Goal: Task Accomplishment & Management: Use online tool/utility

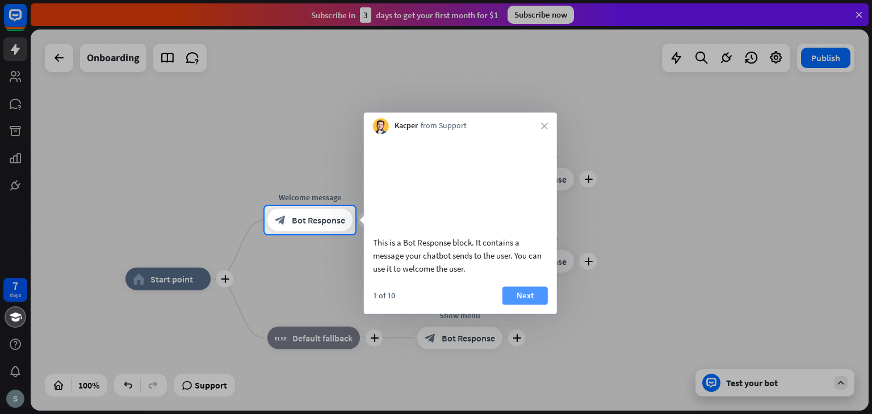
click at [516, 305] on button "Next" at bounding box center [524, 296] width 45 height 18
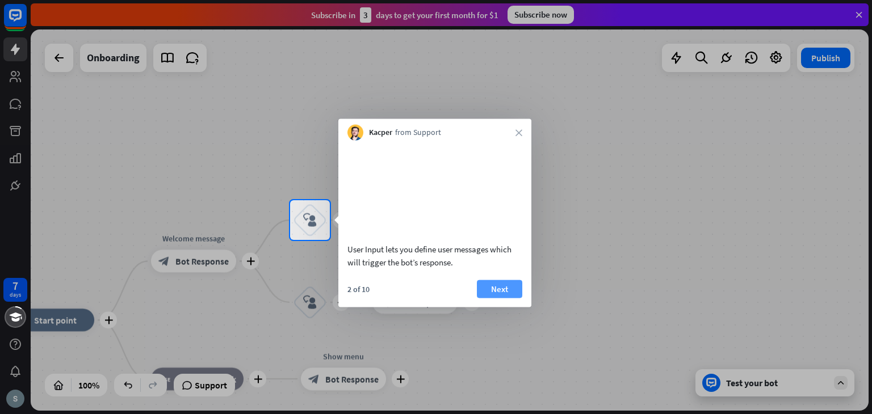
click at [508, 298] on button "Next" at bounding box center [499, 289] width 45 height 18
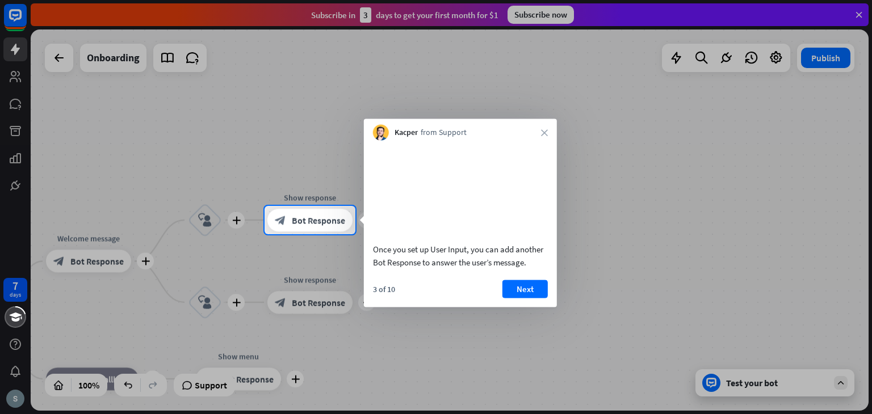
click at [508, 298] on button "Next" at bounding box center [524, 289] width 45 height 18
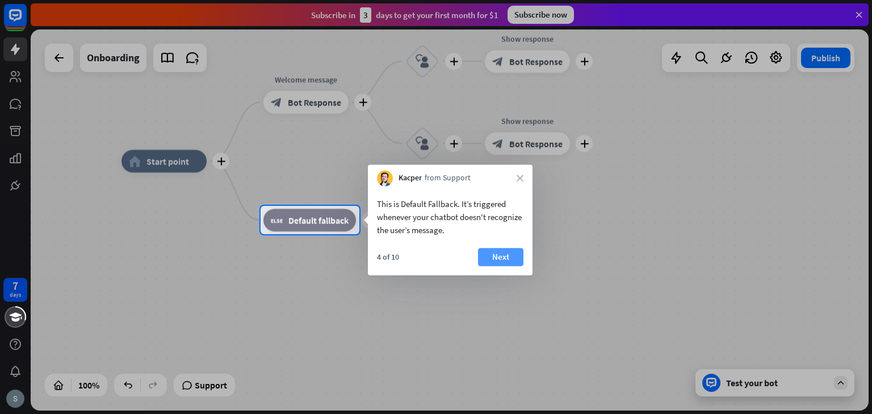
click at [510, 258] on button "Next" at bounding box center [500, 257] width 45 height 18
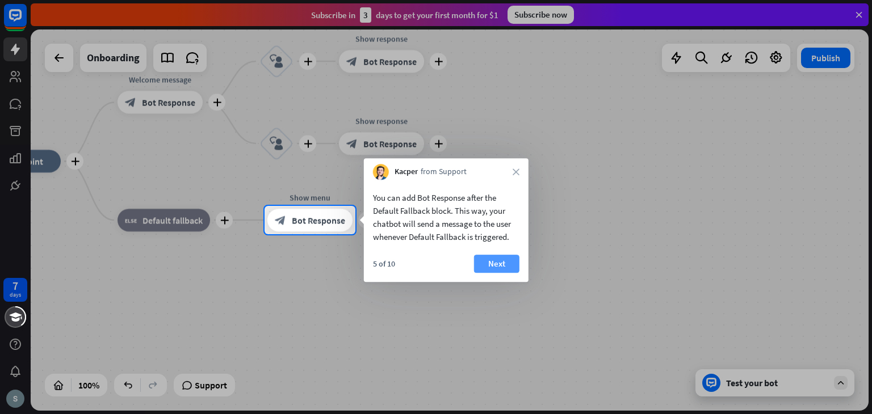
click at [510, 263] on button "Next" at bounding box center [496, 264] width 45 height 18
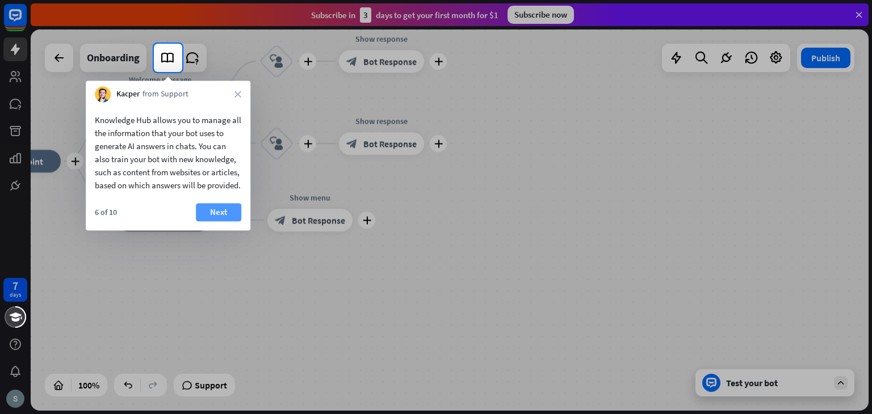
click at [205, 221] on button "Next" at bounding box center [218, 212] width 45 height 18
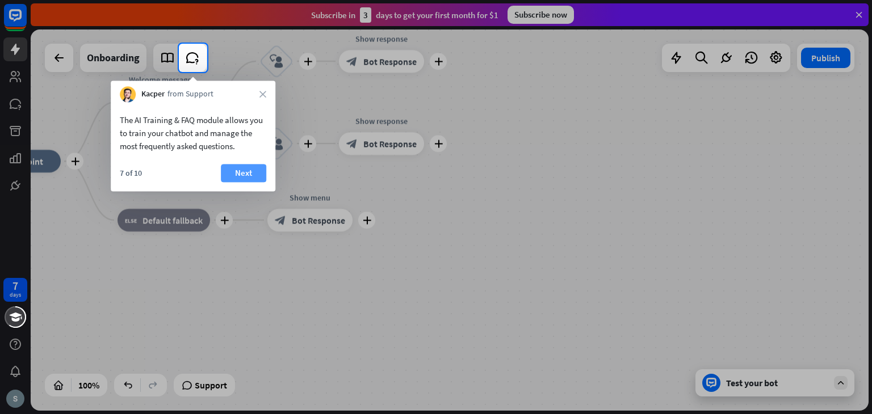
click at [237, 170] on button "Next" at bounding box center [243, 173] width 45 height 18
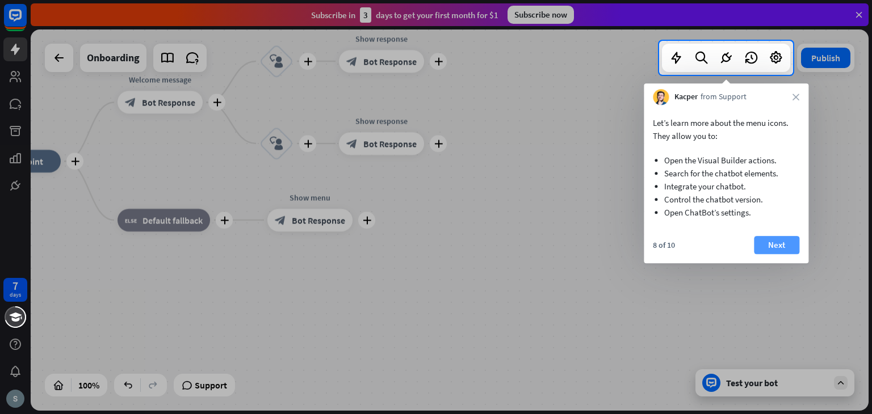
click at [777, 243] on button "Next" at bounding box center [776, 245] width 45 height 18
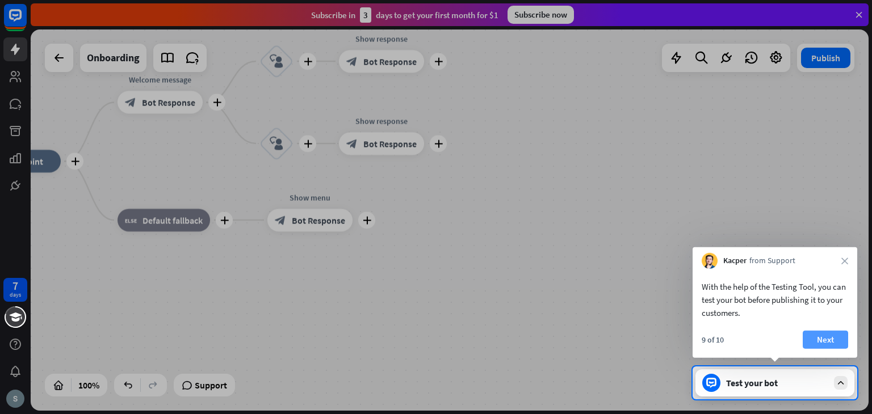
click at [831, 337] on button "Next" at bounding box center [824, 340] width 45 height 18
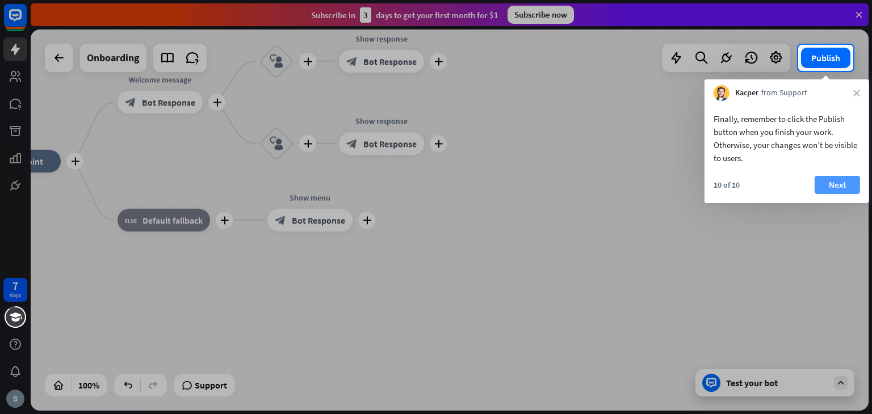
click at [841, 189] on button "Next" at bounding box center [836, 185] width 45 height 18
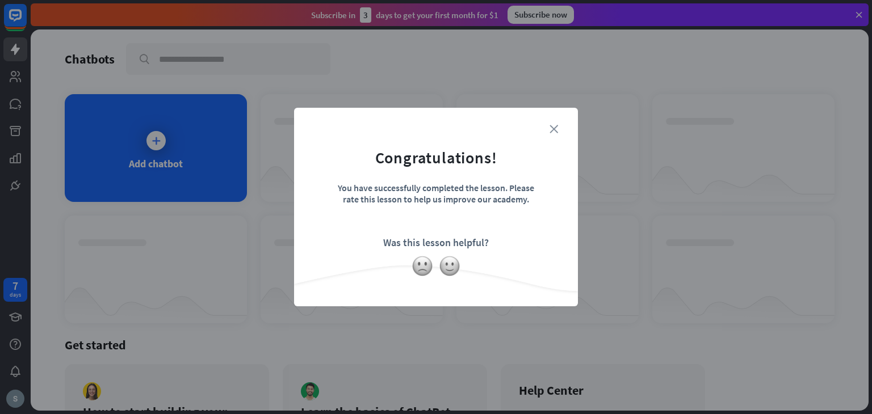
click at [553, 132] on icon "close" at bounding box center [553, 129] width 9 height 9
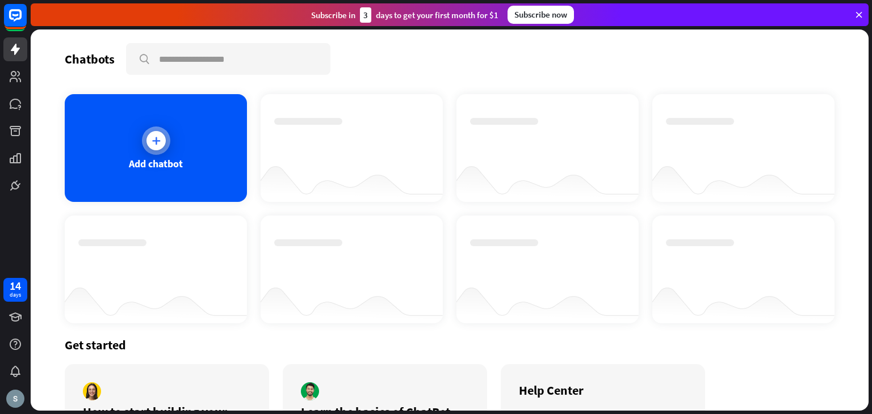
click at [188, 158] on div "Add chatbot" at bounding box center [156, 148] width 182 height 108
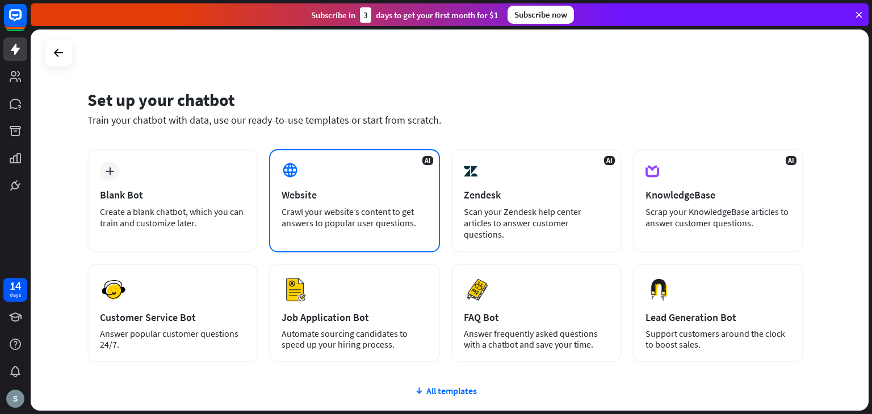
click at [326, 211] on div "Crawl your website’s content to get answers to popular user questions." at bounding box center [353, 217] width 145 height 23
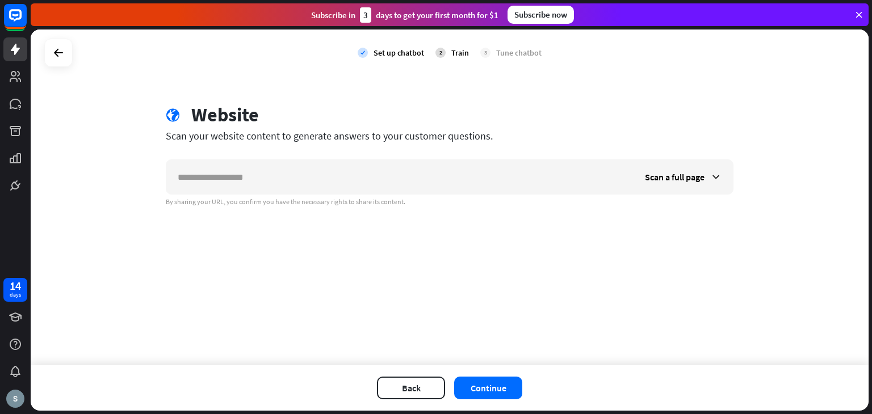
type input "******"
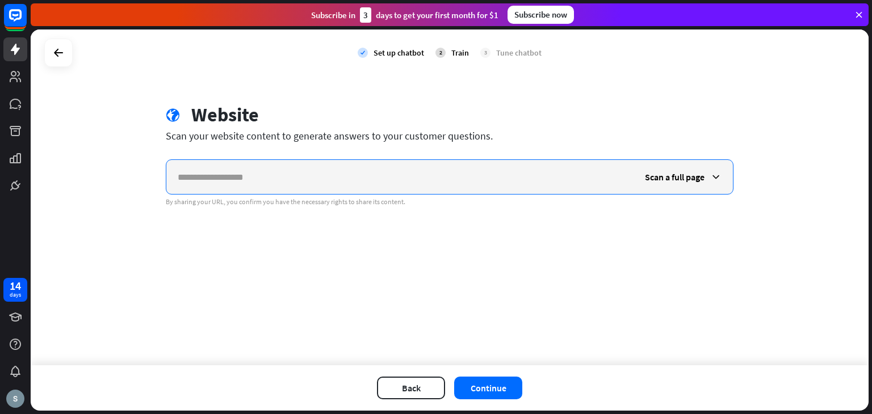
paste input "**********"
type input "**********"
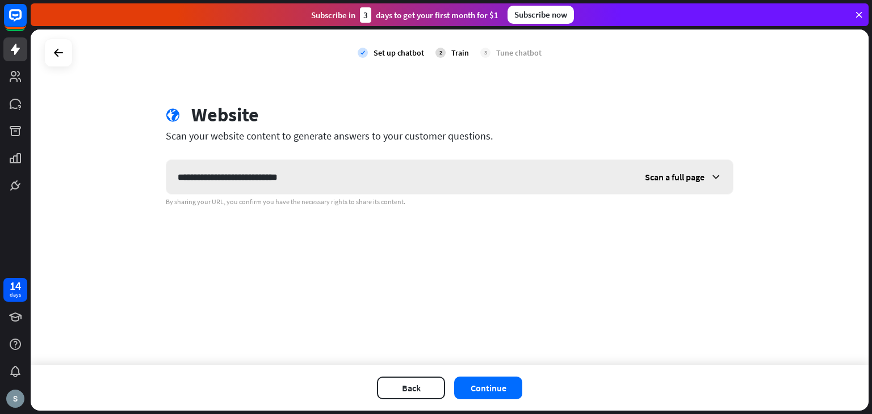
click at [712, 176] on icon at bounding box center [715, 176] width 11 height 11
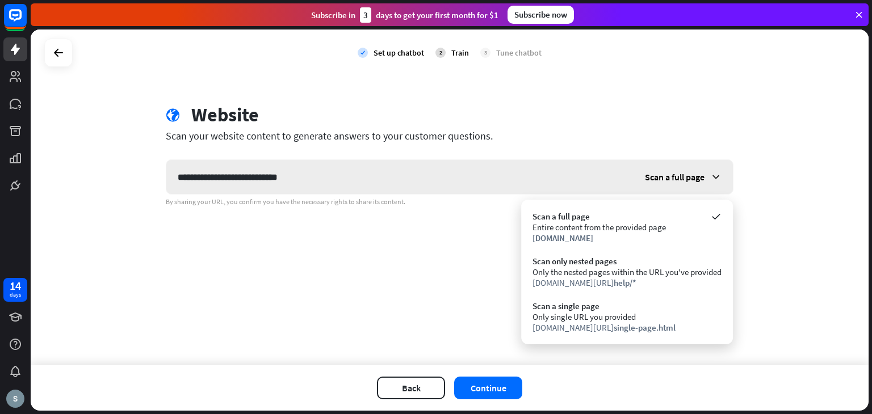
click at [712, 176] on icon at bounding box center [715, 176] width 11 height 11
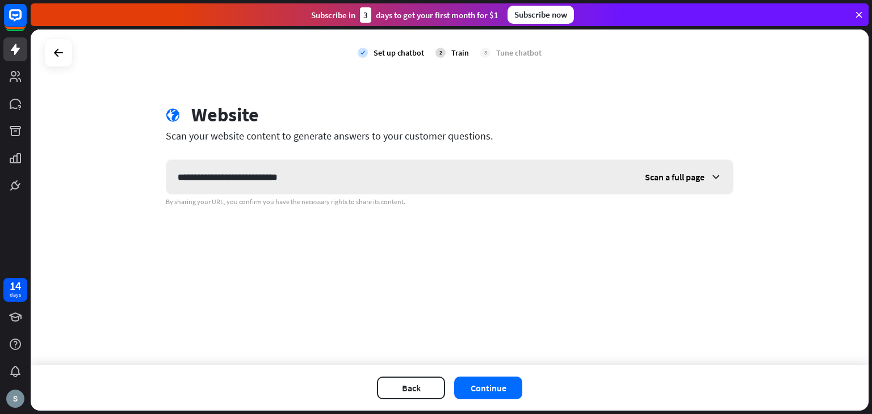
click at [712, 176] on icon at bounding box center [715, 176] width 11 height 11
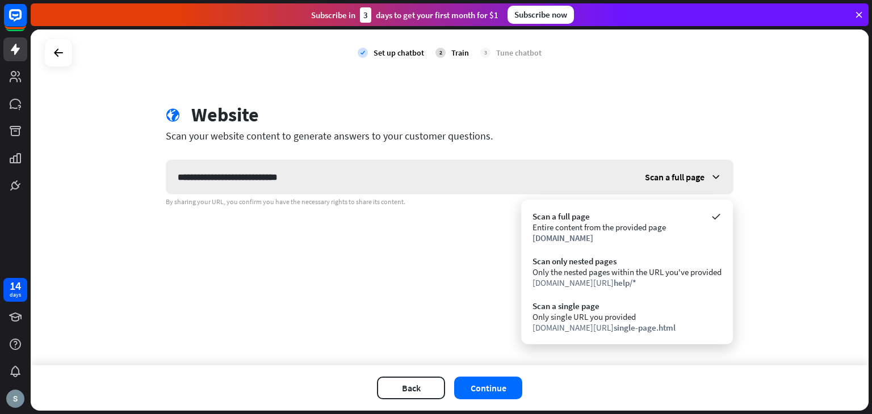
click at [712, 176] on icon at bounding box center [715, 176] width 11 height 11
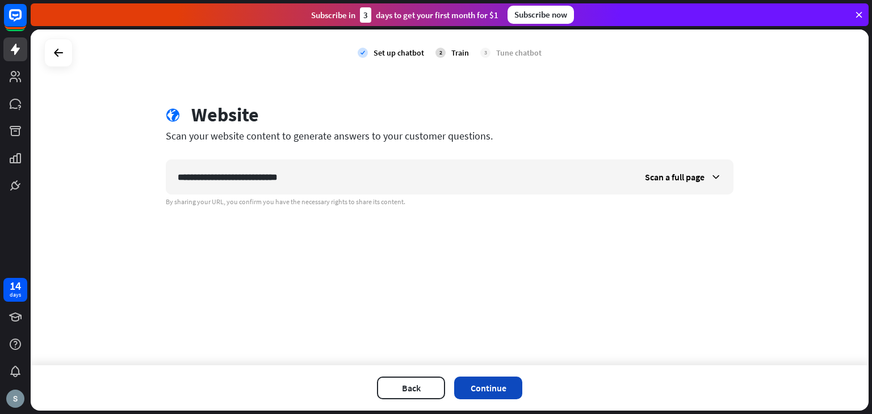
click at [488, 392] on button "Continue" at bounding box center [488, 388] width 68 height 23
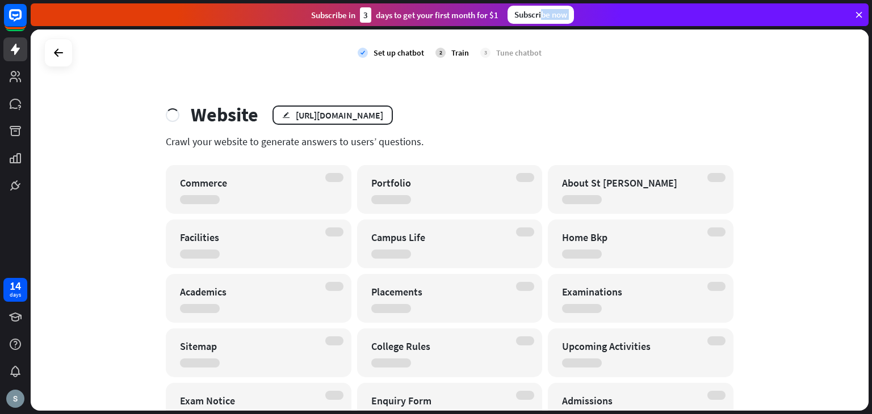
drag, startPoint x: 542, startPoint y: 17, endPoint x: 567, endPoint y: 69, distance: 57.4
click at [567, 69] on div "close Product Help First steps Get started with ChatBot Help Center Follow step…" at bounding box center [451, 207] width 841 height 414
click at [567, 69] on div "check Set up chatbot 2 Train 3 Tune chatbot" at bounding box center [449, 53] width 837 height 47
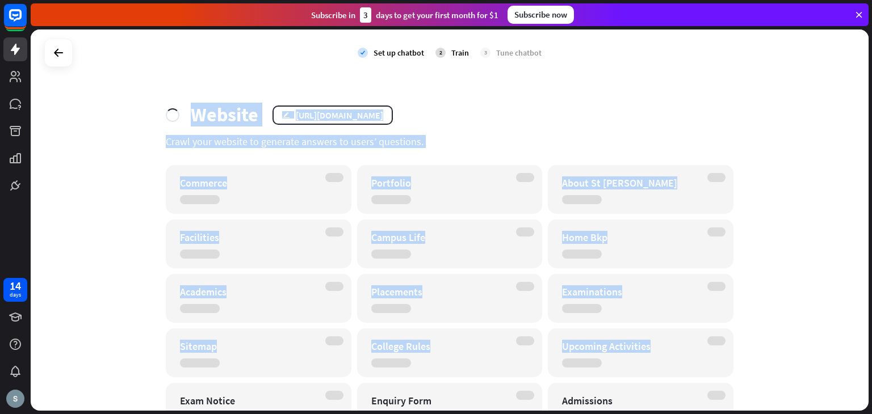
drag, startPoint x: 229, startPoint y: 68, endPoint x: 613, endPoint y: 374, distance: 490.6
click at [613, 374] on div "check Set up chatbot 2 Train 3 Tune chatbot Website edit [URL][DOMAIN_NAME] Cra…" at bounding box center [449, 220] width 837 height 381
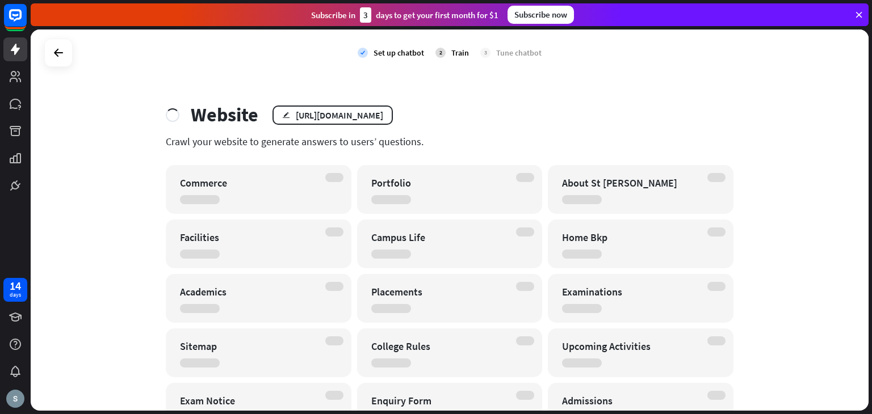
click at [744, 50] on div "check Set up chatbot 2 Train 3 Tune chatbot" at bounding box center [449, 53] width 837 height 47
click at [581, 191] on div "About St [PERSON_NAME]" at bounding box center [641, 189] width 186 height 49
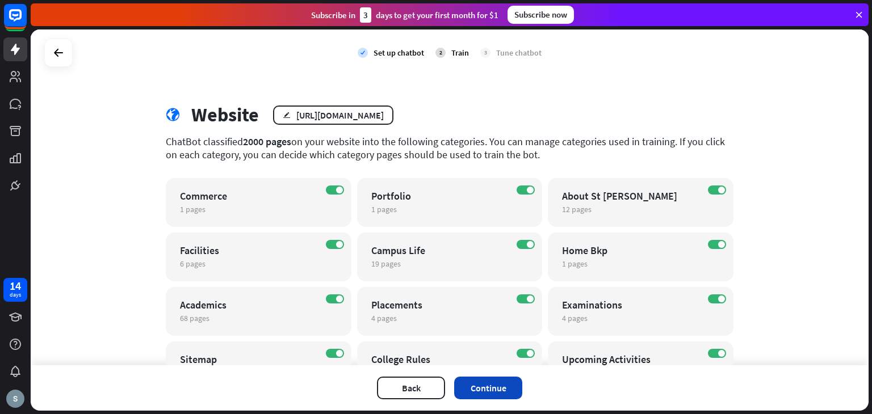
click at [507, 380] on button "Continue" at bounding box center [488, 388] width 68 height 23
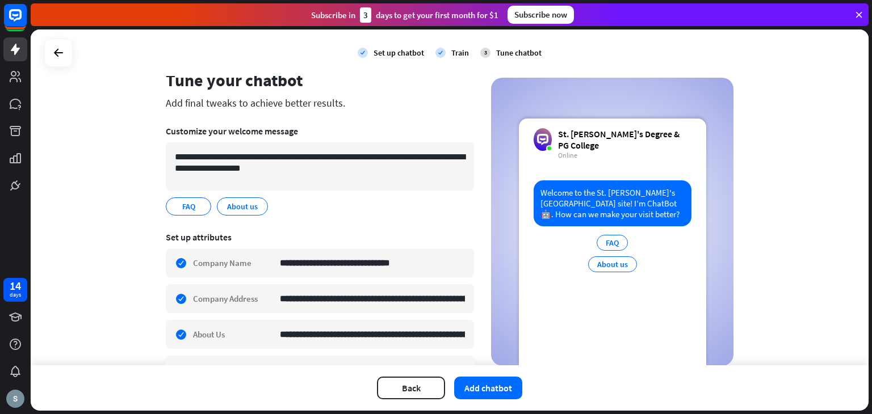
scroll to position [34, 0]
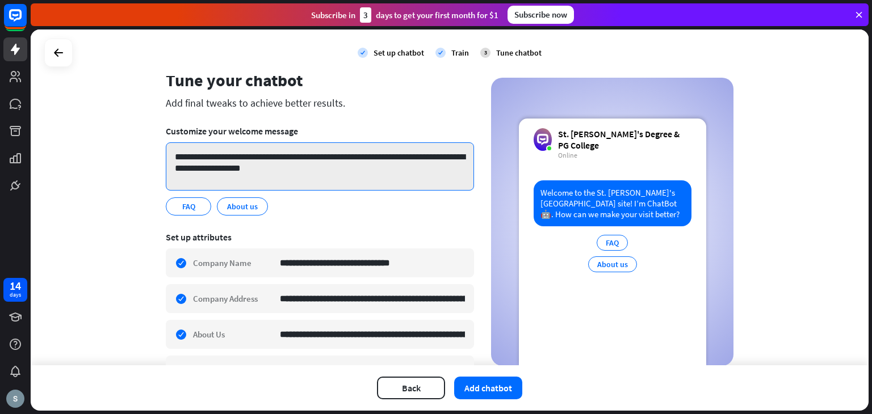
click at [352, 170] on textarea "**********" at bounding box center [320, 166] width 308 height 48
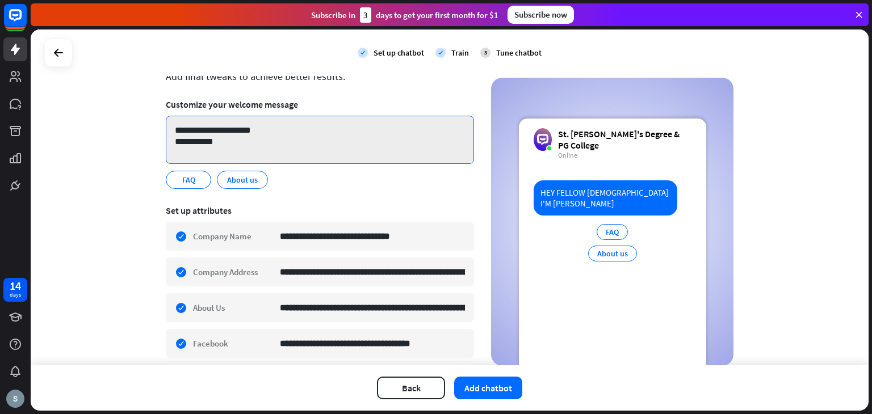
scroll to position [59, 0]
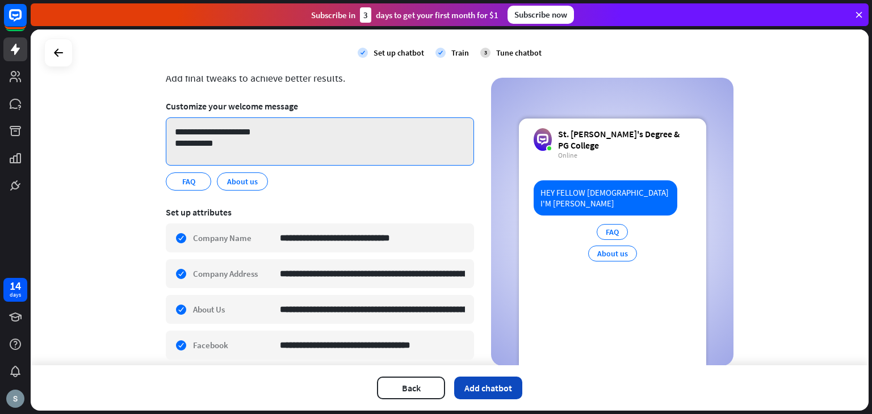
type textarea "**********"
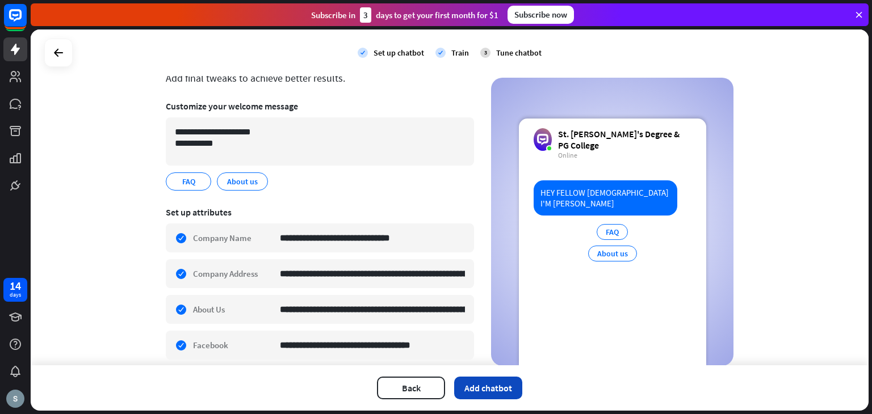
click at [479, 388] on button "Add chatbot" at bounding box center [488, 388] width 68 height 23
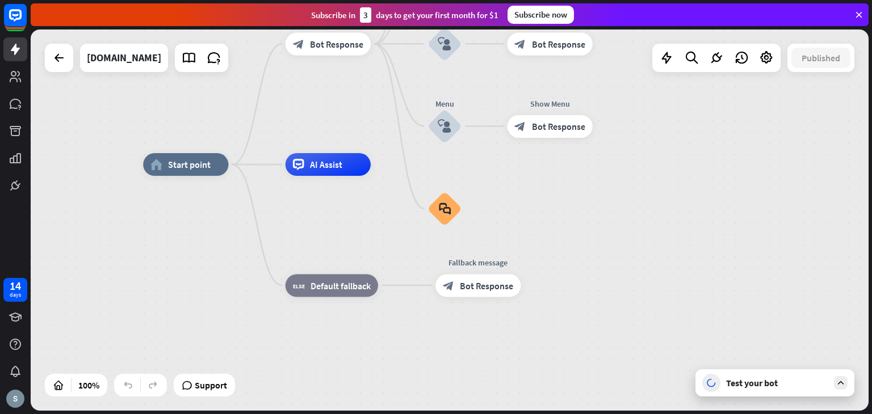
drag, startPoint x: 690, startPoint y: 224, endPoint x: 636, endPoint y: 148, distance: 93.2
click at [636, 165] on div "home_2 Start point Welcome message block_bot_response Bot Response About us blo…" at bounding box center [562, 356] width 839 height 382
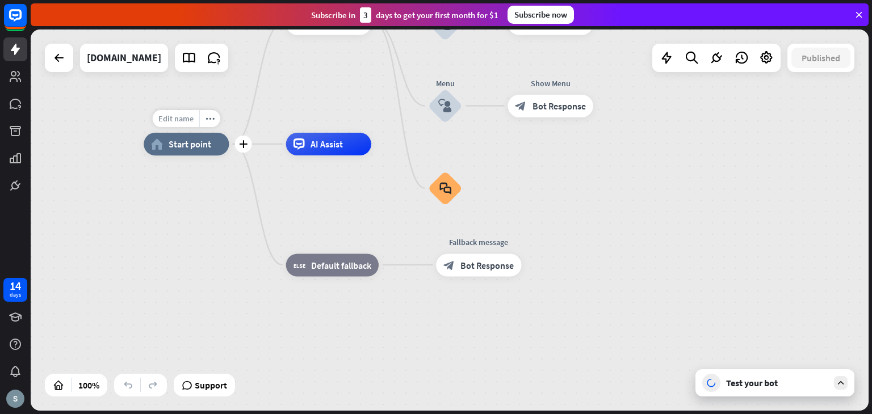
click at [176, 118] on span "Edit name" at bounding box center [175, 118] width 35 height 10
type input "*"
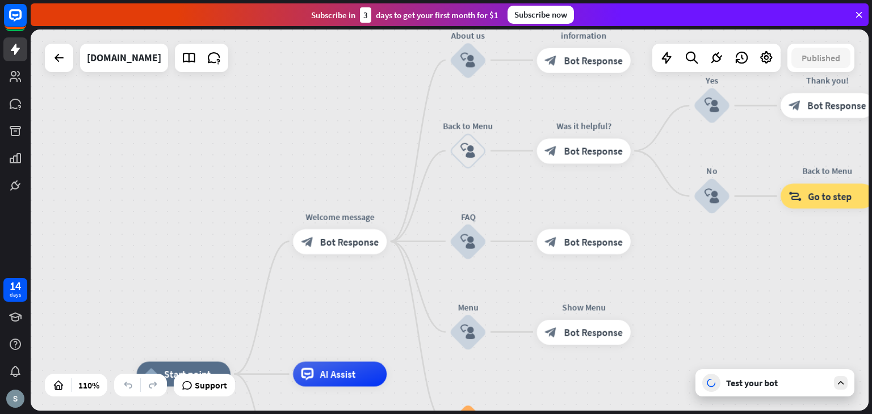
drag, startPoint x: 381, startPoint y: 204, endPoint x: 397, endPoint y: 440, distance: 236.6
click at [397, 414] on html "14 days close Product Help First steps Get started with ChatBot Help Center Fol…" at bounding box center [436, 207] width 872 height 414
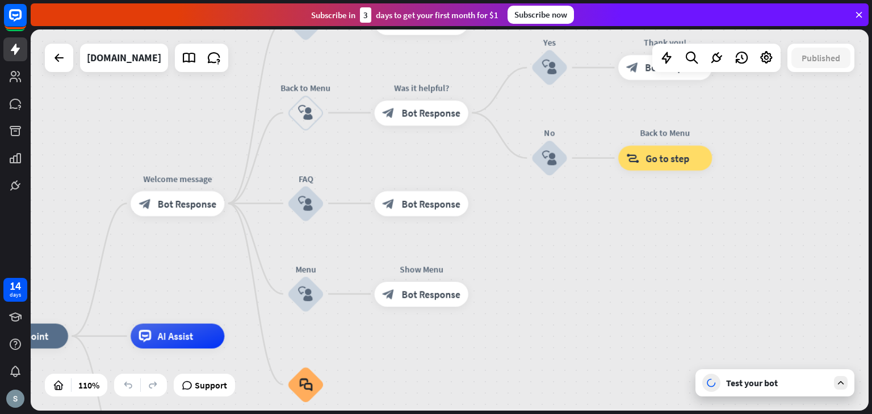
drag, startPoint x: 809, startPoint y: 254, endPoint x: 649, endPoint y: 214, distance: 165.0
click at [649, 214] on div "home_2 Start point Welcome message block_bot_response Bot Response About us blo…" at bounding box center [449, 220] width 837 height 381
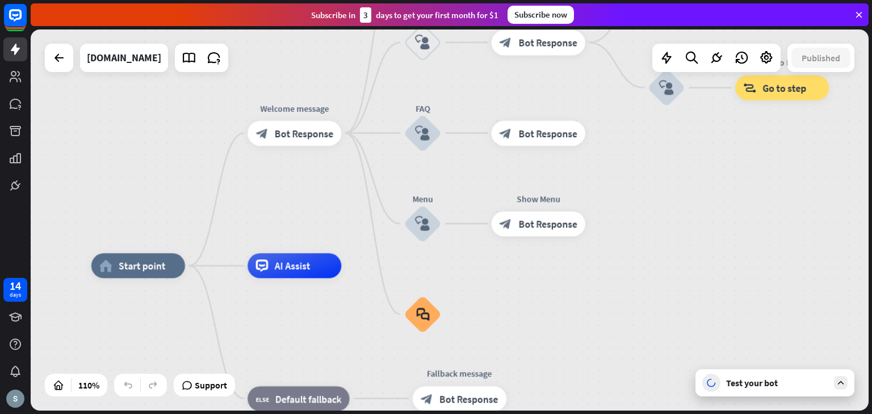
drag, startPoint x: 650, startPoint y: 232, endPoint x: 780, endPoint y: 149, distance: 154.4
click at [780, 149] on div "home_2 Start point Welcome message block_bot_response Bot Response About us blo…" at bounding box center [449, 220] width 837 height 381
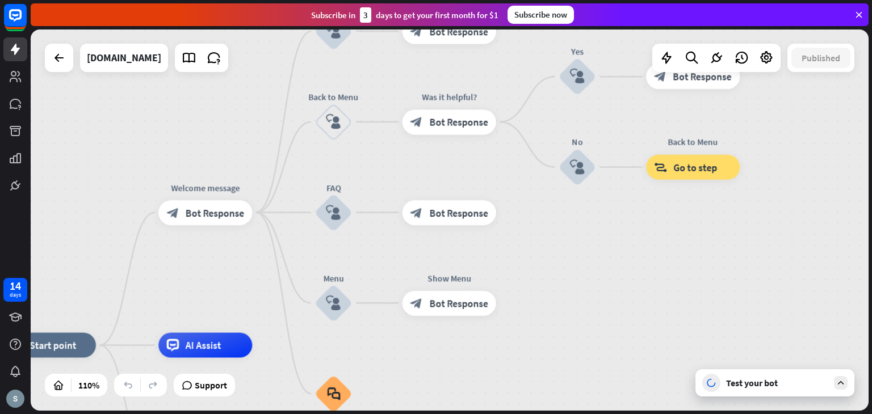
drag, startPoint x: 686, startPoint y: 175, endPoint x: 637, endPoint y: 140, distance: 59.8
click at [637, 140] on div "home_2 Start point Welcome message block_bot_response Bot Response About us blo…" at bounding box center [449, 220] width 837 height 381
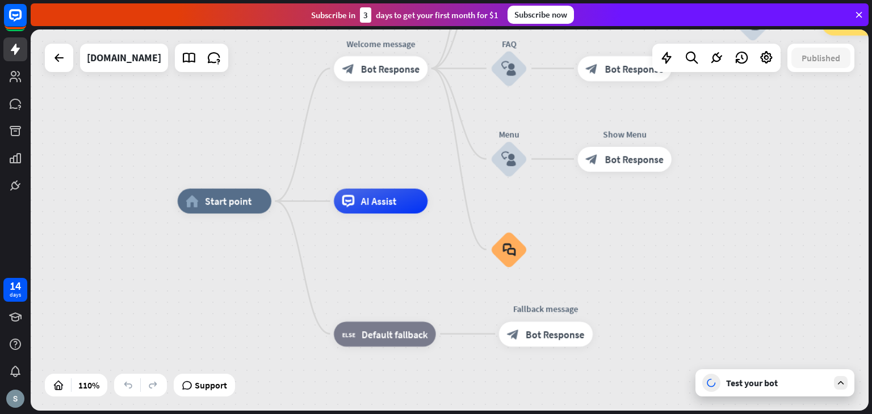
drag, startPoint x: 595, startPoint y: 259, endPoint x: 719, endPoint y: 243, distance: 125.9
click at [719, 243] on div "home_2 Start point Welcome message block_bot_response Bot Response About us blo…" at bounding box center [639, 411] width 923 height 420
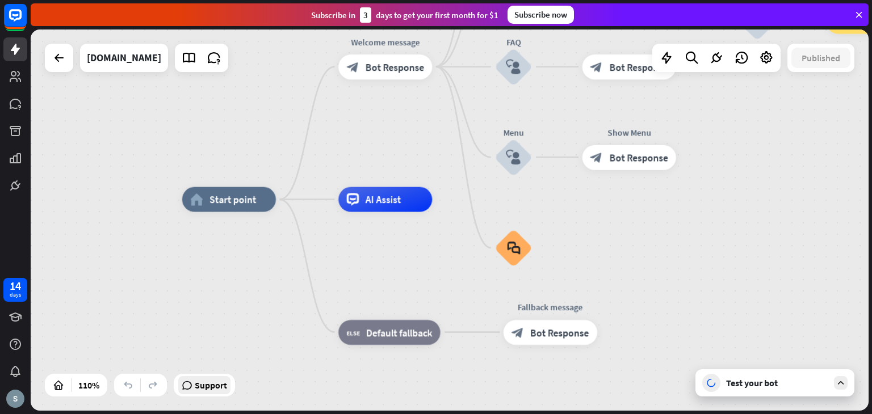
click at [212, 389] on span "Support" at bounding box center [211, 385] width 32 height 18
click at [222, 212] on div "home_2 Start point" at bounding box center [229, 199] width 94 height 25
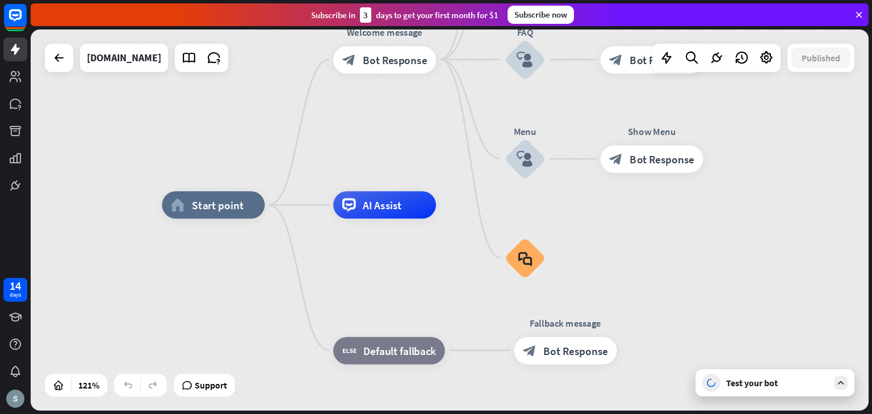
click at [747, 378] on div "Test your bot" at bounding box center [777, 382] width 102 height 11
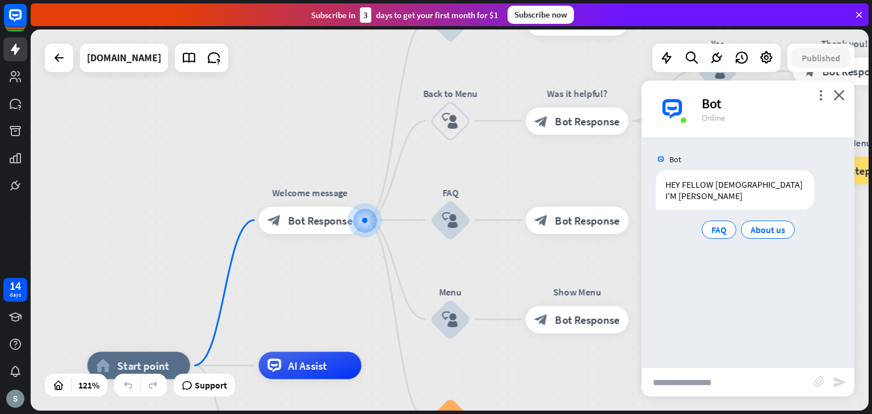
click at [692, 387] on input "text" at bounding box center [727, 382] width 172 height 28
type input "**********"
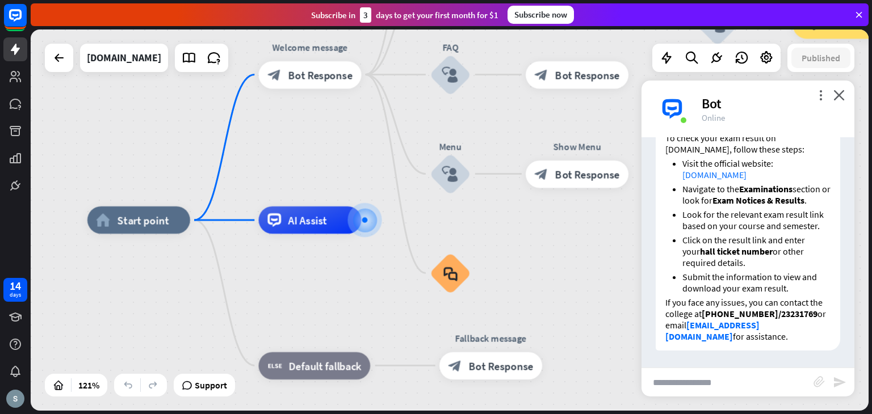
scroll to position [214, 0]
click at [713, 383] on input "text" at bounding box center [727, 382] width 172 height 28
type input "**********"
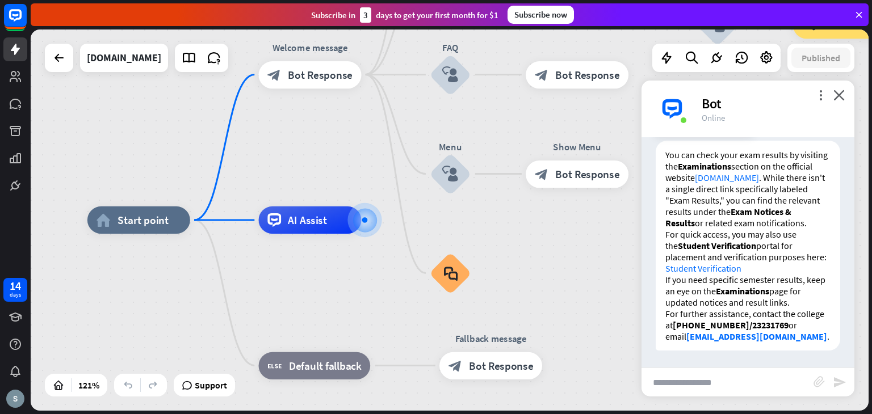
scroll to position [524, 0]
click at [713, 271] on link "Student Verification" at bounding box center [703, 268] width 76 height 11
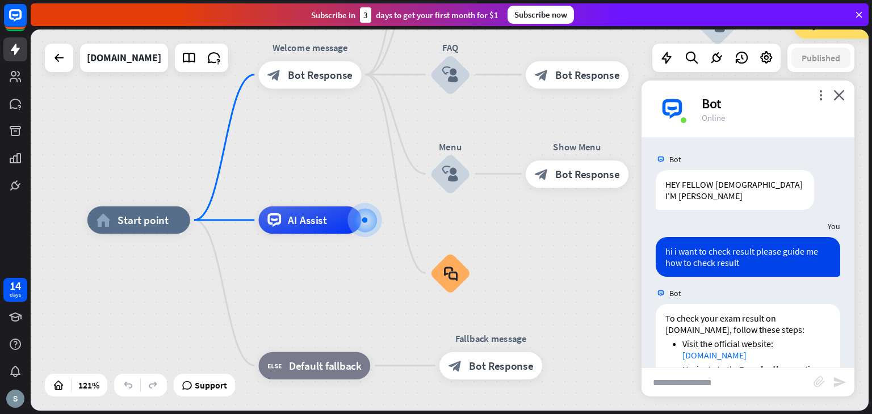
scroll to position [530, 0]
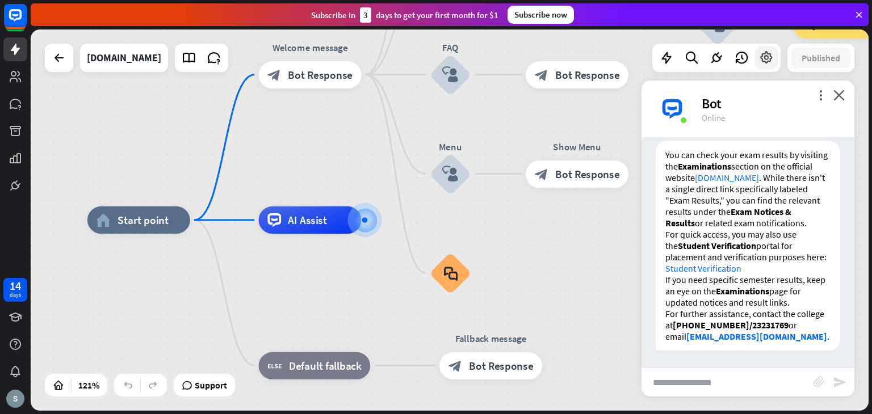
click at [760, 60] on icon at bounding box center [766, 57] width 15 height 15
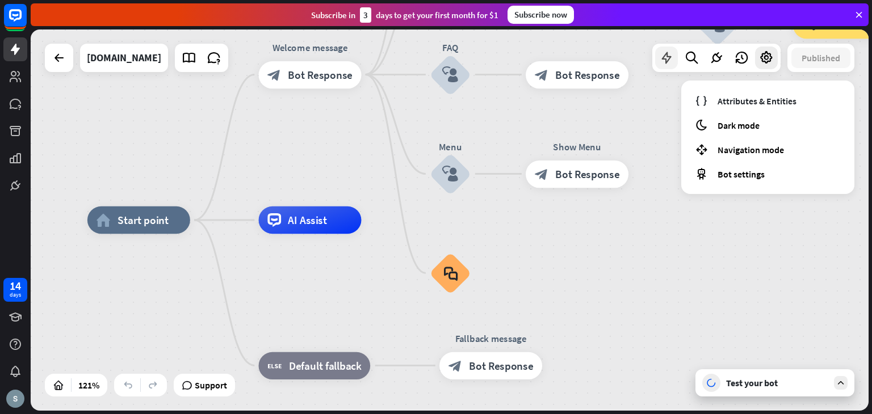
click at [667, 57] on icon at bounding box center [666, 57] width 15 height 15
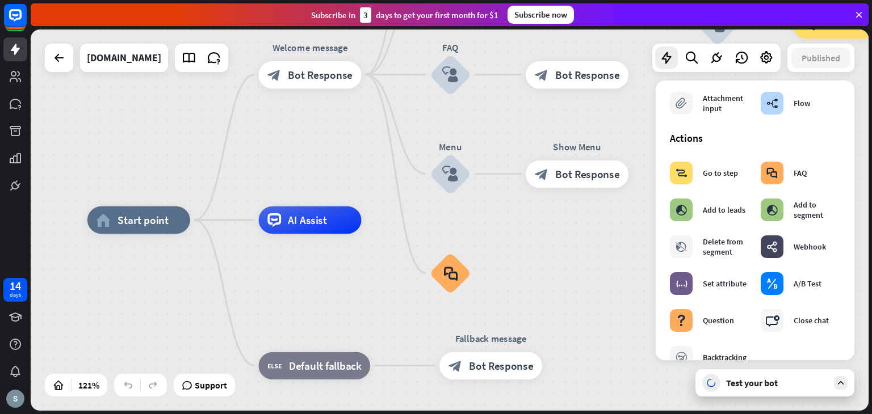
scroll to position [0, 0]
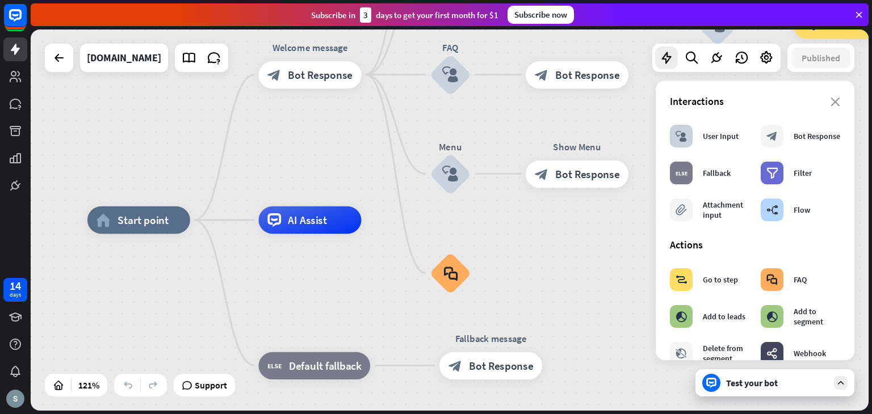
click at [830, 106] on icon "close" at bounding box center [835, 102] width 10 height 9
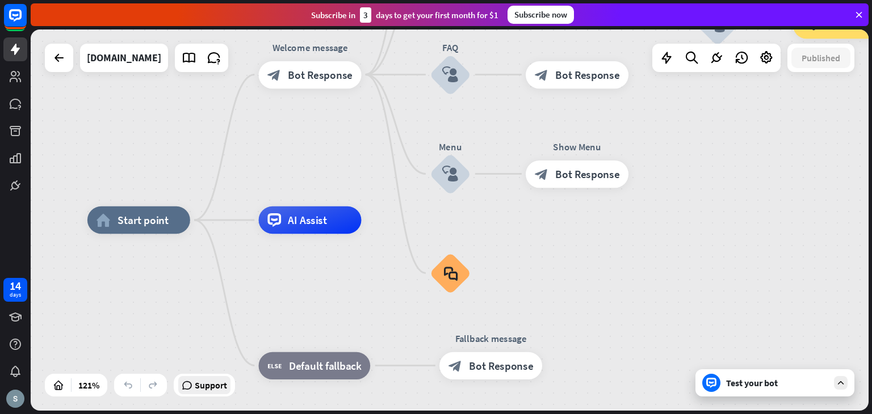
click at [196, 392] on span "Support" at bounding box center [211, 385] width 32 height 18
click at [20, 293] on div "days" at bounding box center [15, 295] width 11 height 8
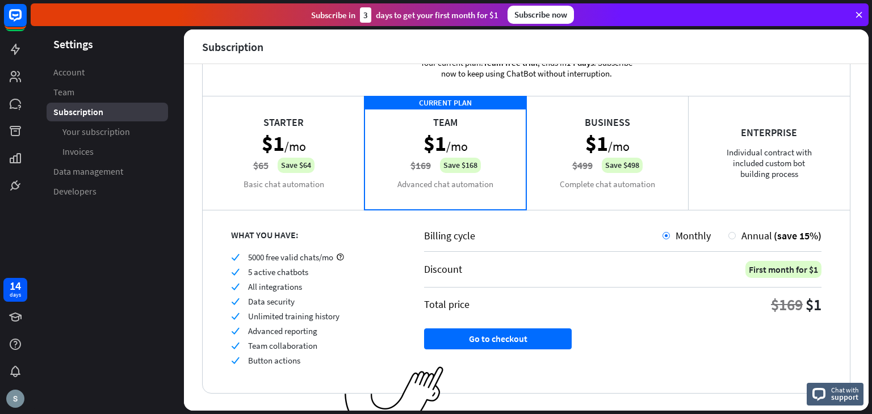
scroll to position [65, 0]
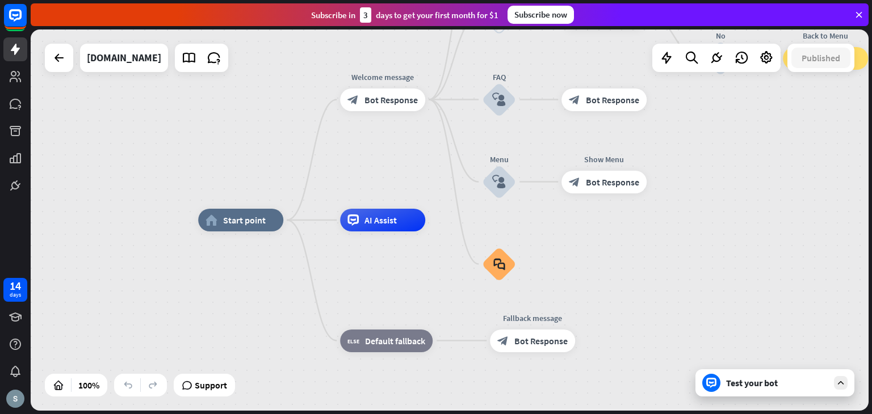
click at [778, 380] on div "Test your bot" at bounding box center [777, 382] width 102 height 11
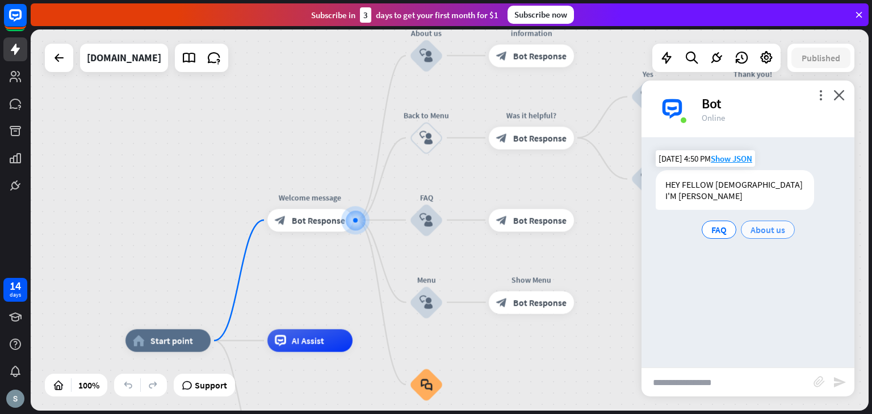
click at [761, 229] on span "About us" at bounding box center [767, 229] width 35 height 11
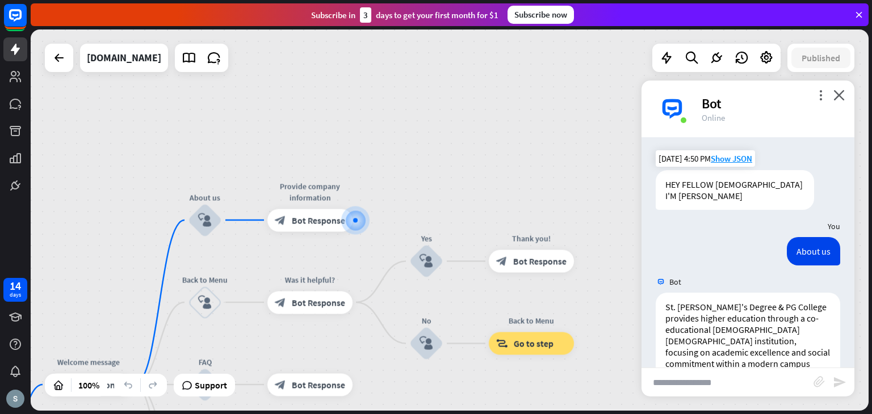
scroll to position [58, 0]
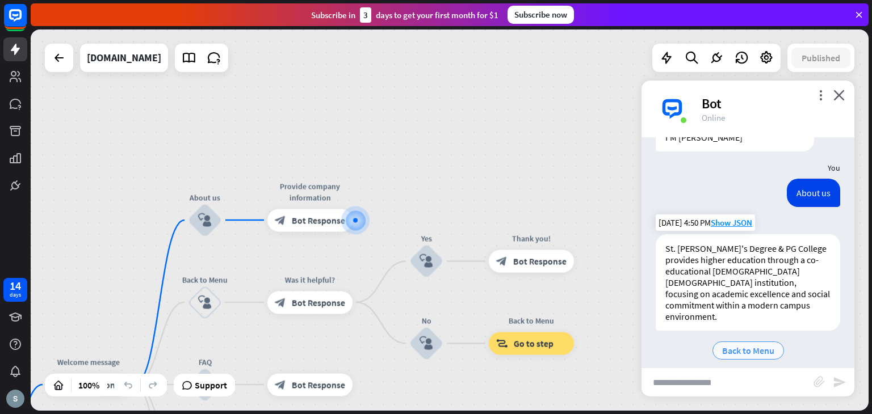
click at [747, 345] on span "Back to Menu" at bounding box center [748, 350] width 52 height 11
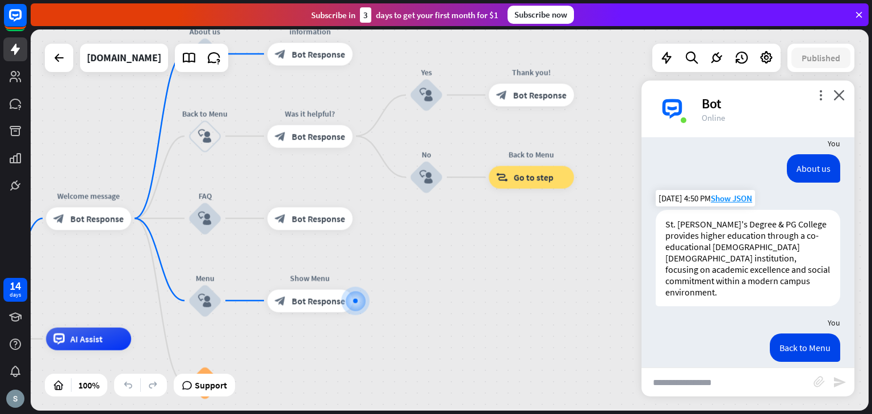
scroll to position [138, 0]
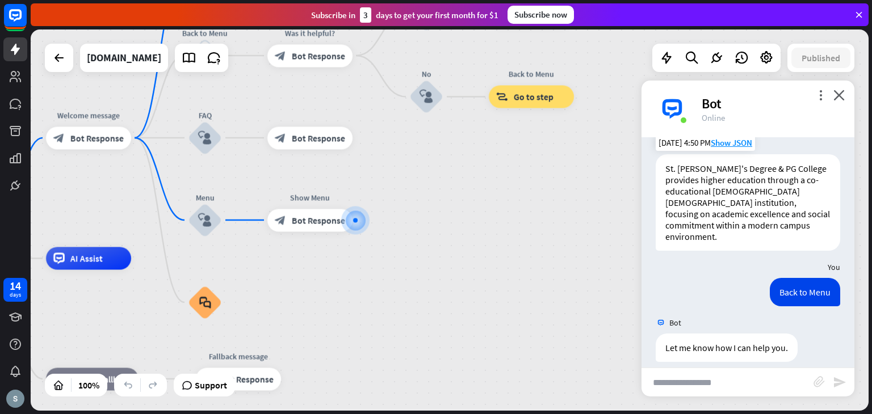
click at [722, 383] on input "text" at bounding box center [727, 382] width 172 height 28
type input "**********"
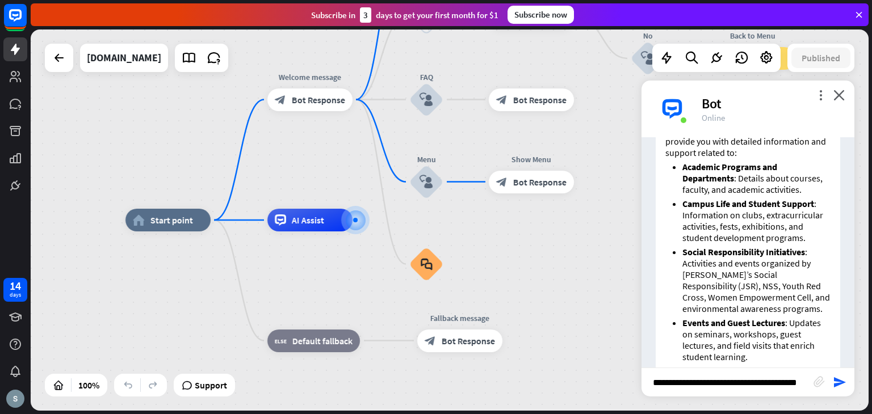
scroll to position [0, 0]
type input "**********"
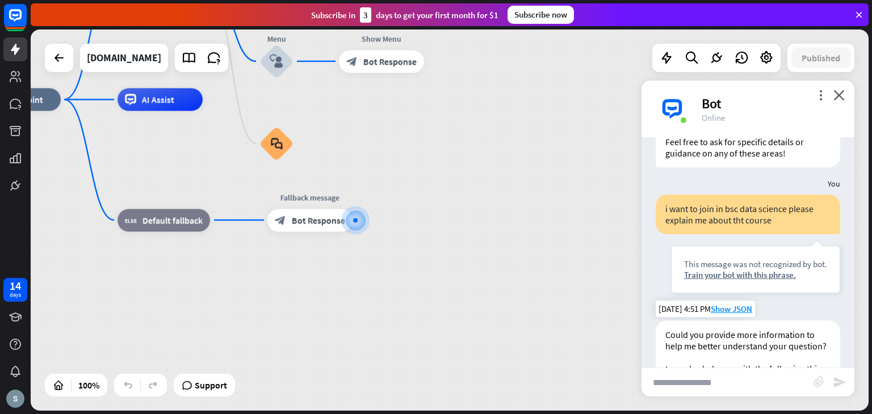
scroll to position [904, 0]
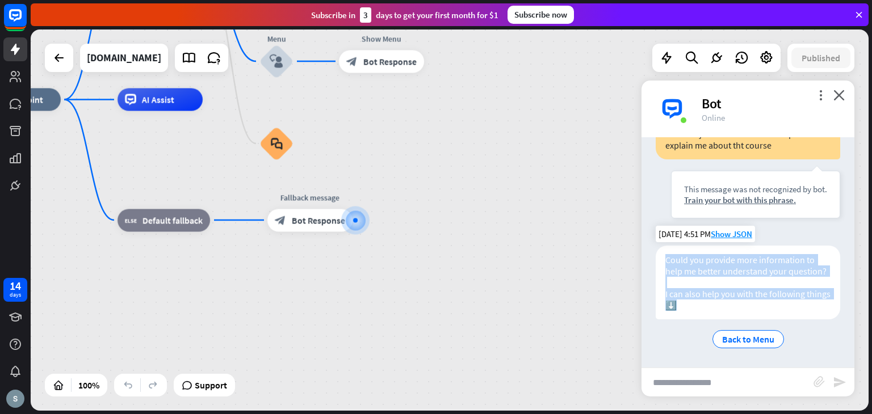
drag, startPoint x: 664, startPoint y: 250, endPoint x: 715, endPoint y: 310, distance: 78.5
click at [715, 310] on div "Could you provide more information to help me better understand your question? …" at bounding box center [747, 283] width 184 height 74
copy div "Could you provide more information to help me better understand your question? …"
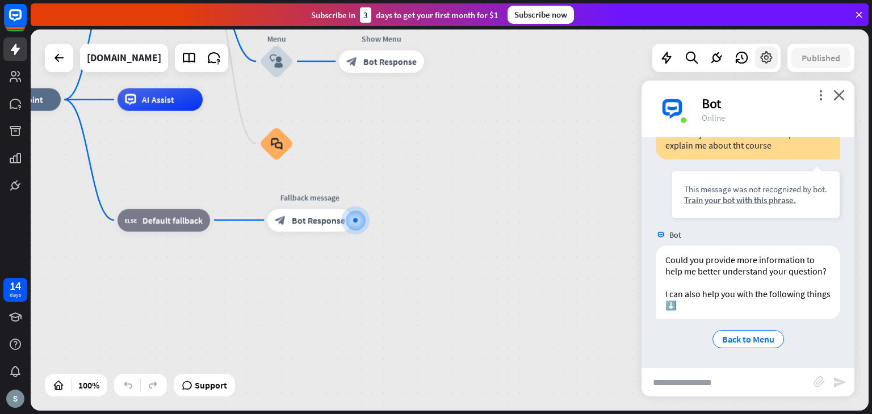
click at [769, 55] on icon at bounding box center [766, 57] width 15 height 15
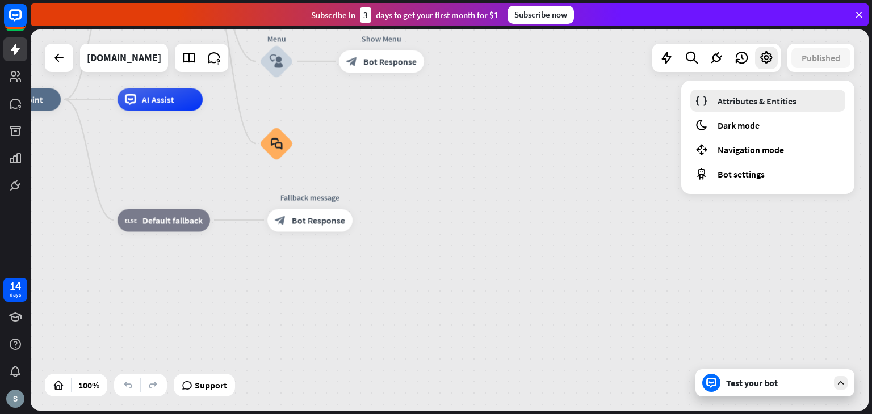
click at [765, 100] on span "Attributes & Entities" at bounding box center [756, 100] width 79 height 11
